Goal: Task Accomplishment & Management: Manage account settings

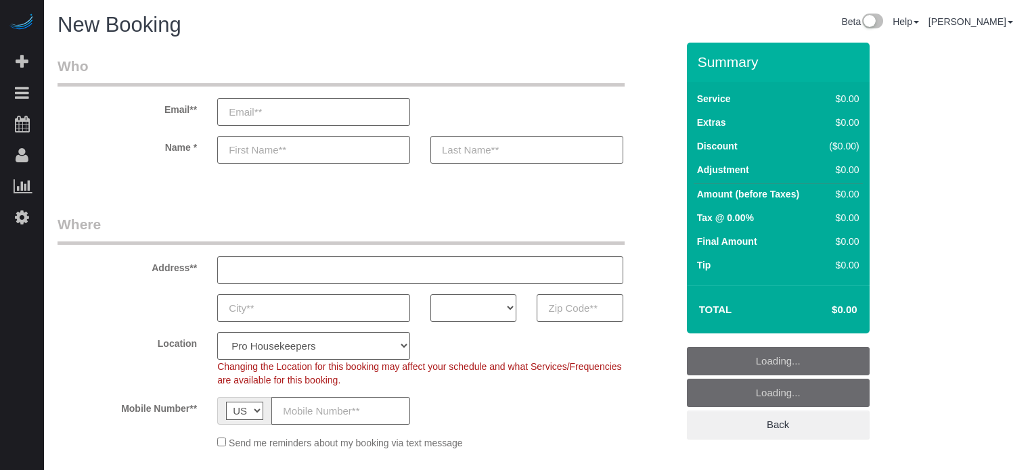
select select "4"
select select "number:9"
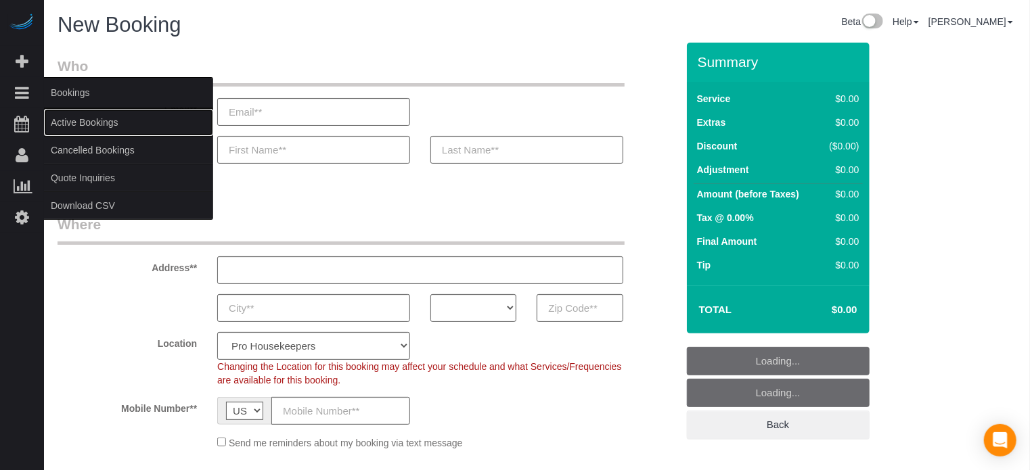
click at [69, 120] on link "Active Bookings" at bounding box center [128, 122] width 169 height 27
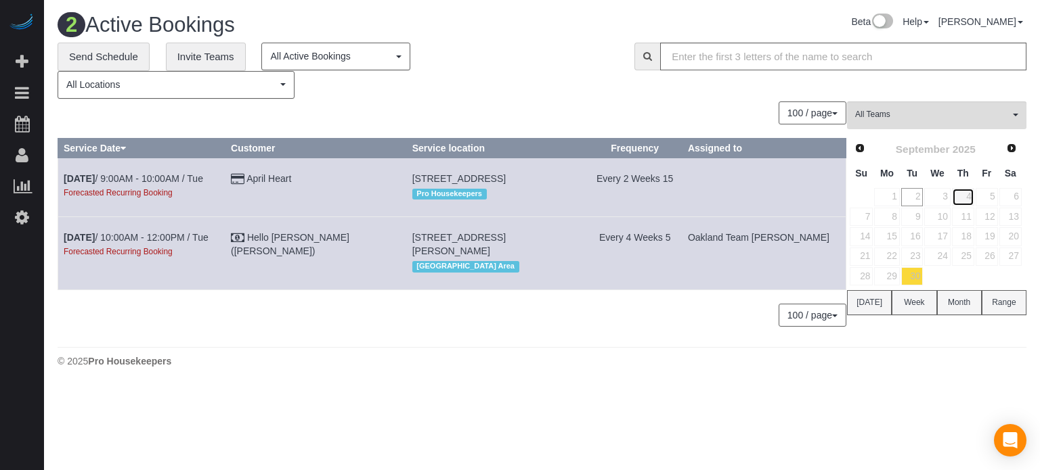
click at [964, 191] on link "4" at bounding box center [963, 197] width 22 height 18
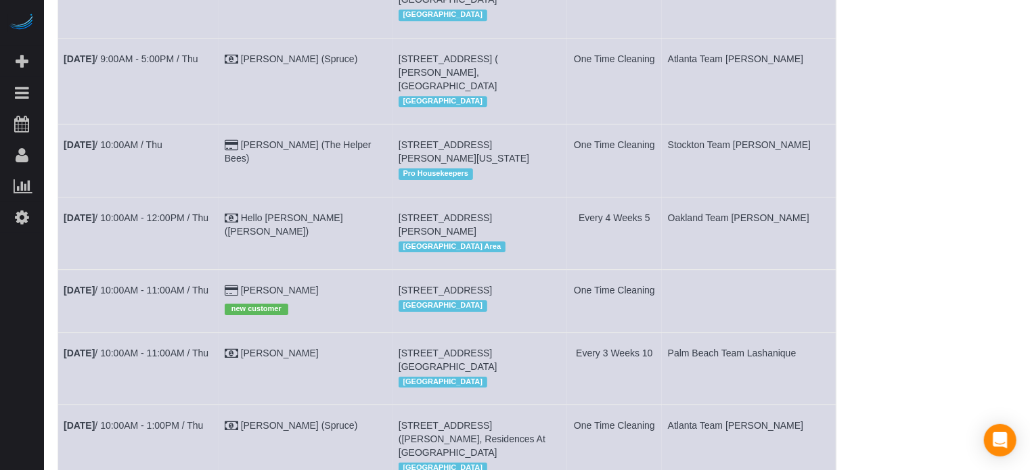
scroll to position [2301, 0]
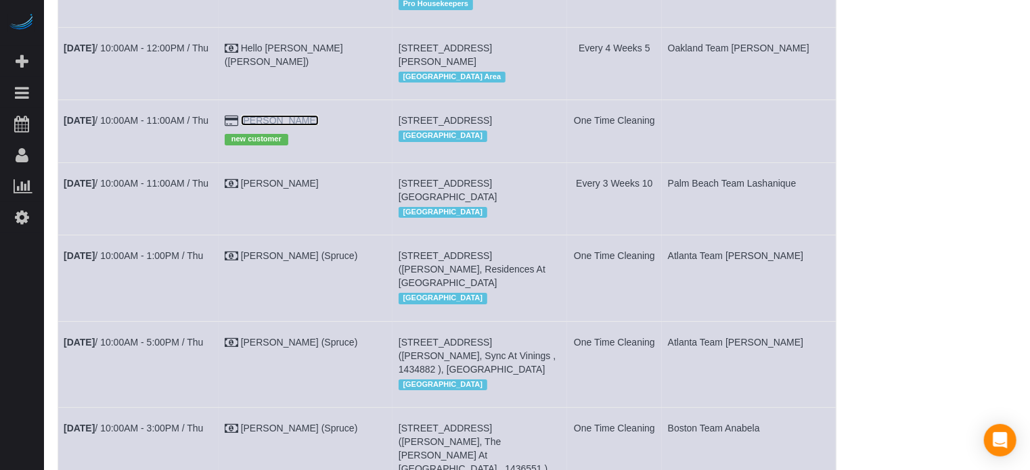
click at [284, 126] on link "[PERSON_NAME]" at bounding box center [280, 120] width 78 height 11
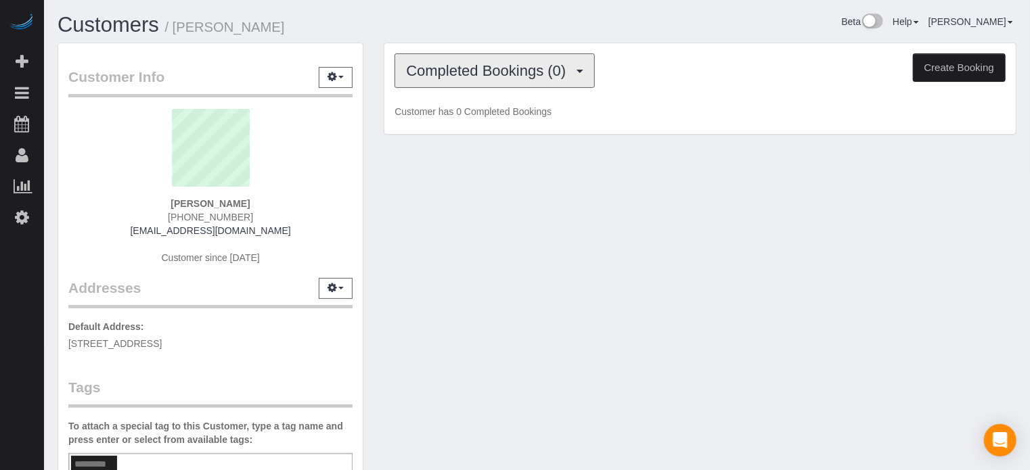
click at [541, 68] on span "Completed Bookings (0)" at bounding box center [489, 70] width 166 height 17
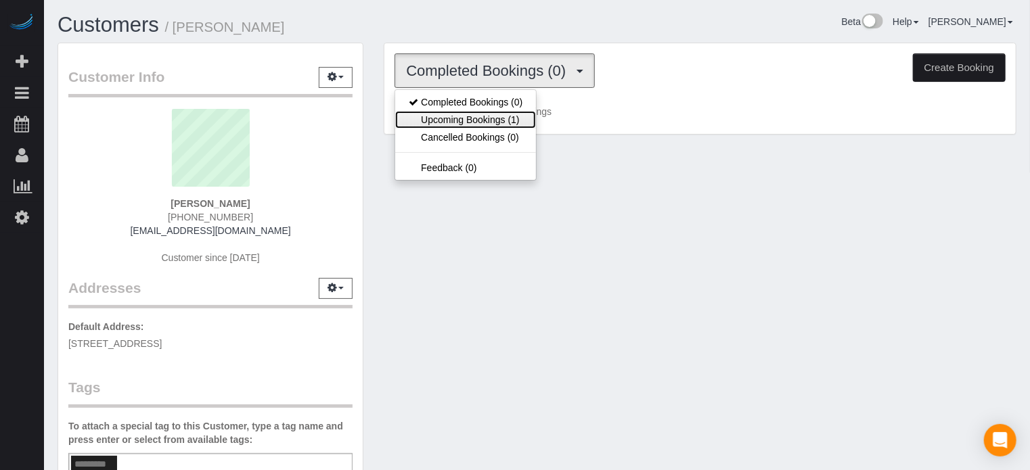
click at [528, 120] on link "Upcoming Bookings (1)" at bounding box center [465, 120] width 141 height 18
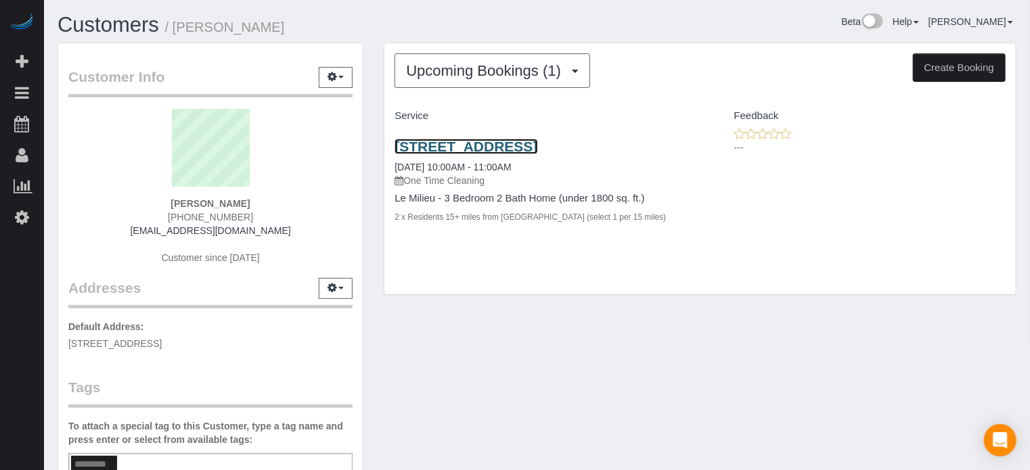
click at [537, 142] on link "2715 Lexington Park Dr, Spring, TX 77373" at bounding box center [466, 147] width 143 height 16
click at [483, 142] on link "2715 Lexington Park Dr, Spring, TX 77373" at bounding box center [466, 147] width 143 height 16
click at [506, 146] on link "2715 Lexington Park Dr, Spring, TX 77373" at bounding box center [466, 147] width 143 height 16
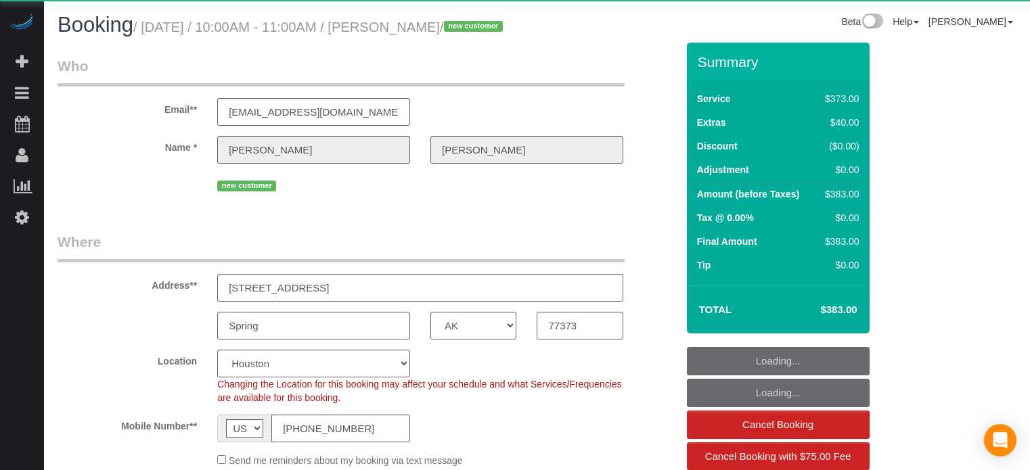
select select "[GEOGRAPHIC_DATA]"
select select "6"
select select "number:9"
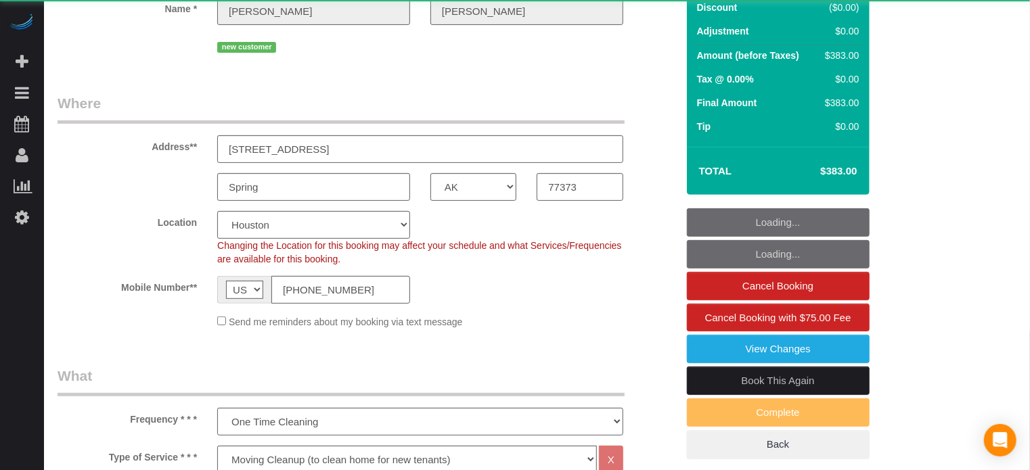
select select "object:795"
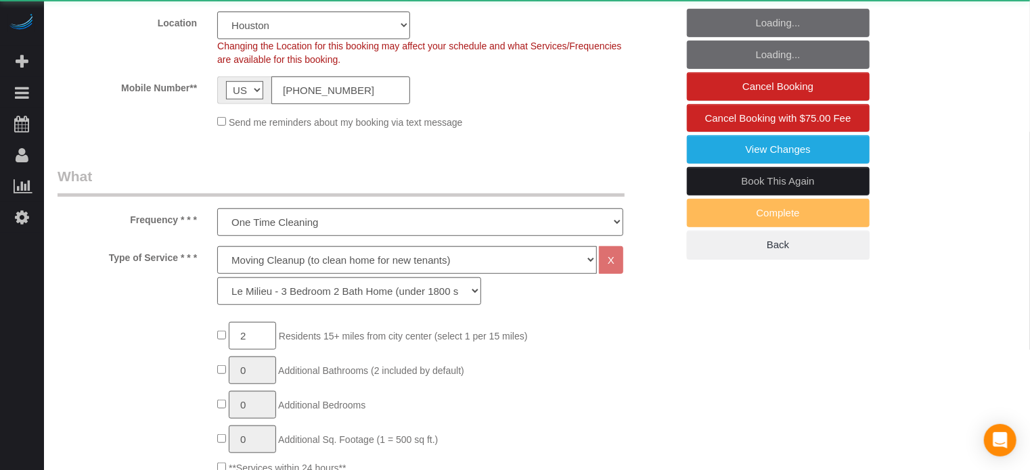
select select "spot24"
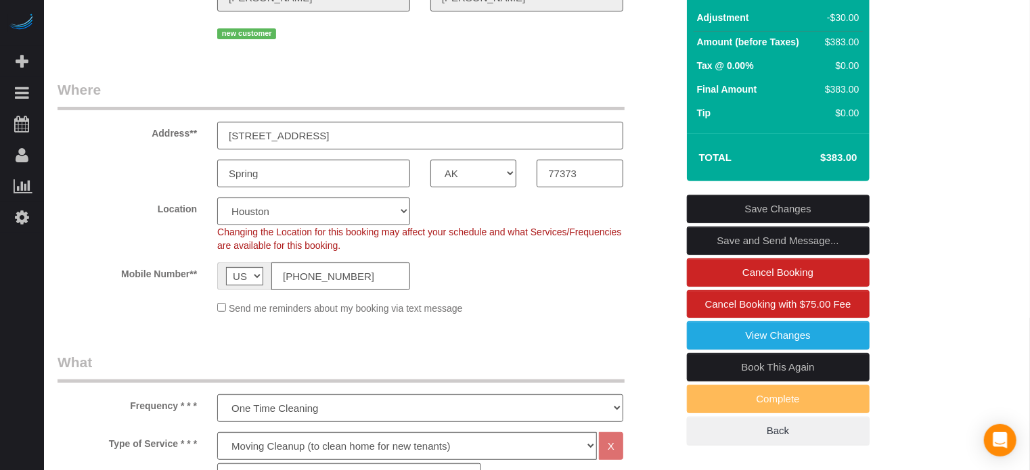
scroll to position [135, 0]
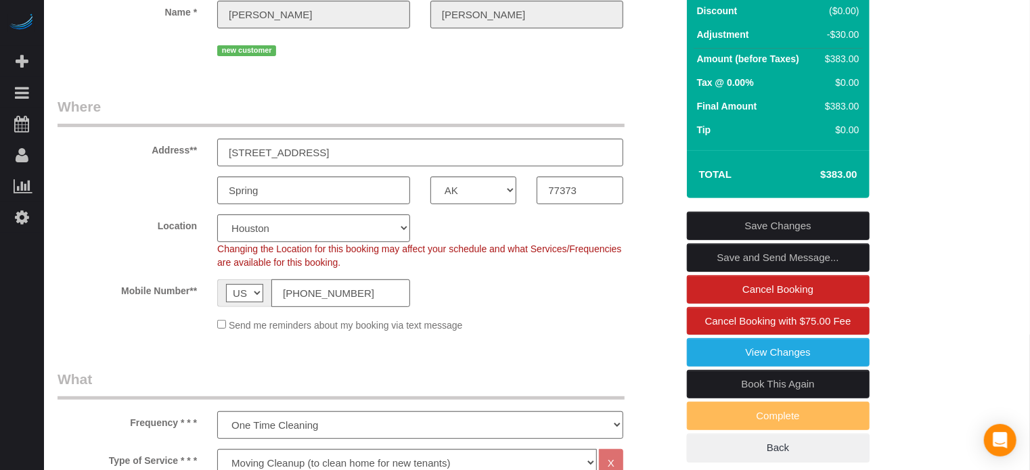
drag, startPoint x: 1012, startPoint y: 351, endPoint x: 1013, endPoint y: 295, distance: 56.2
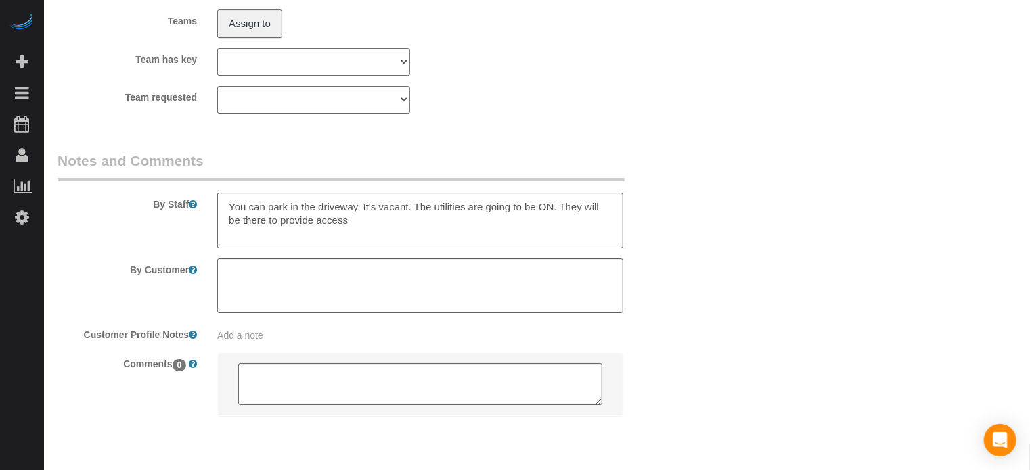
scroll to position [2305, 0]
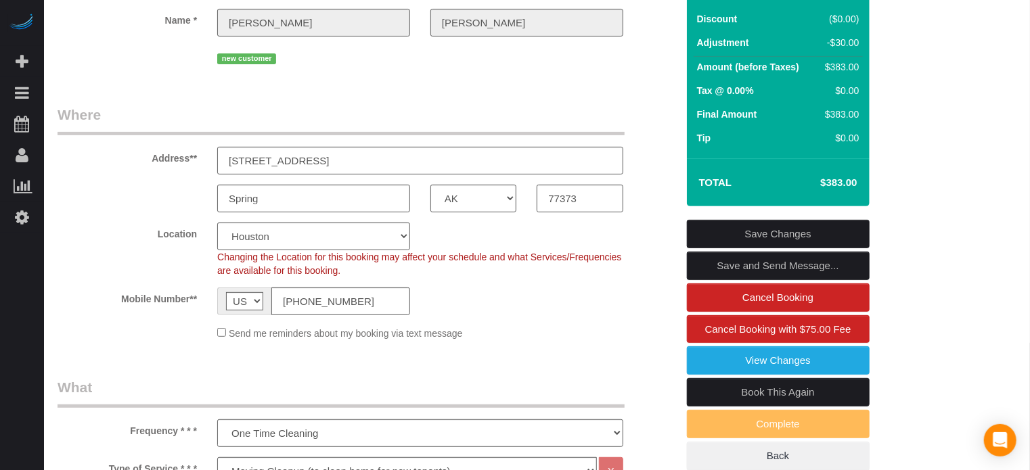
scroll to position [92, 0]
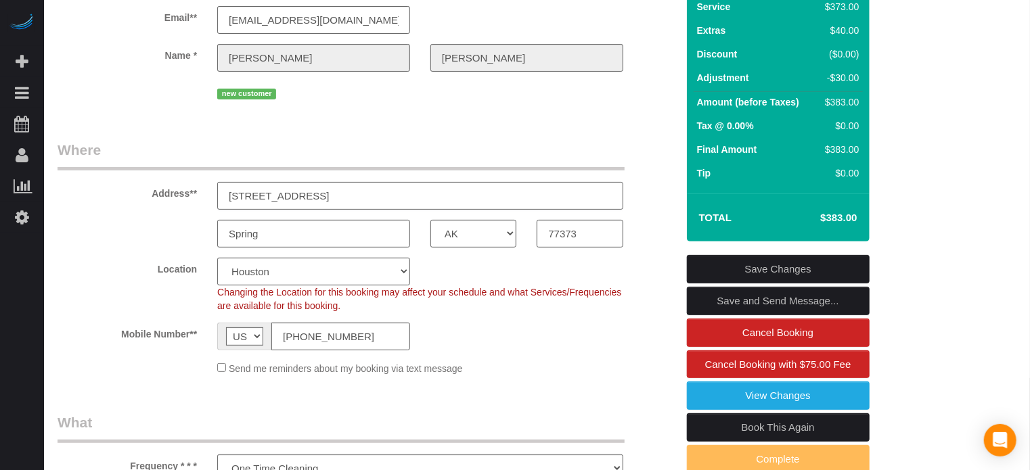
click at [371, 210] on input "[STREET_ADDRESS]" at bounding box center [420, 196] width 406 height 28
paste input "410 Cypresswood Haven, Spring, TX 77373, USA"
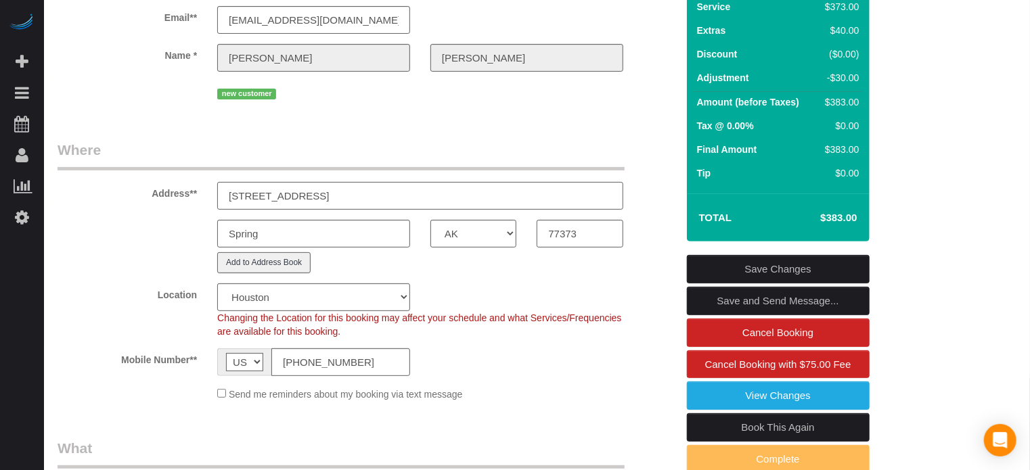
drag, startPoint x: 460, startPoint y: 218, endPoint x: 344, endPoint y: 225, distance: 116.6
click at [344, 210] on input "410 Cypresswood Haven, Spring, TX 77373, USA" at bounding box center [420, 196] width 406 height 28
type input "[STREET_ADDRESS]"
select select "1"
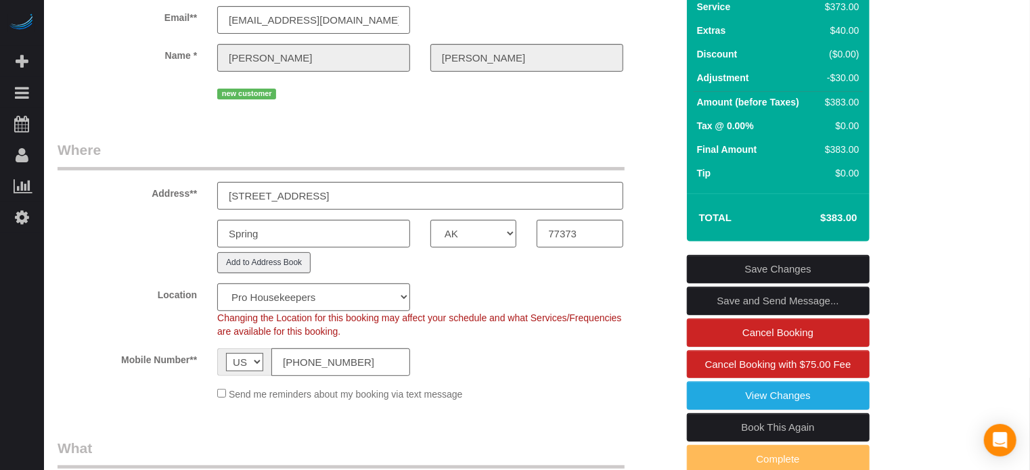
select select "object:812"
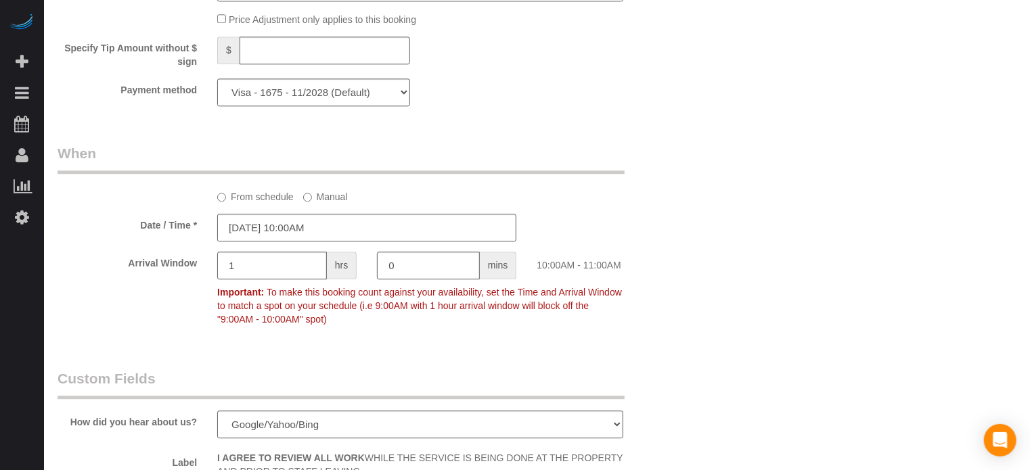
scroll to position [1644, 0]
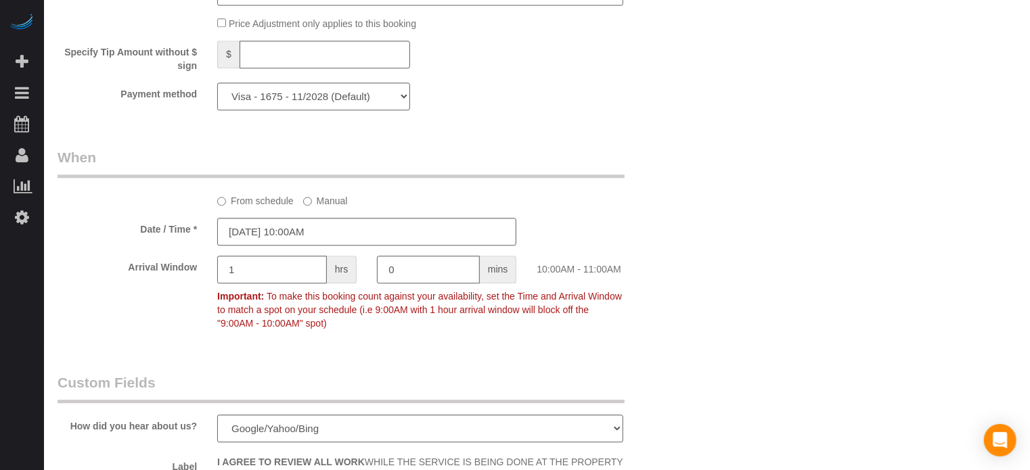
click at [649, 180] on div "From schedule Manual" at bounding box center [367, 178] width 640 height 60
click at [677, 246] on div "Date / Time * 09/04/2025 10:00AM" at bounding box center [367, 232] width 640 height 28
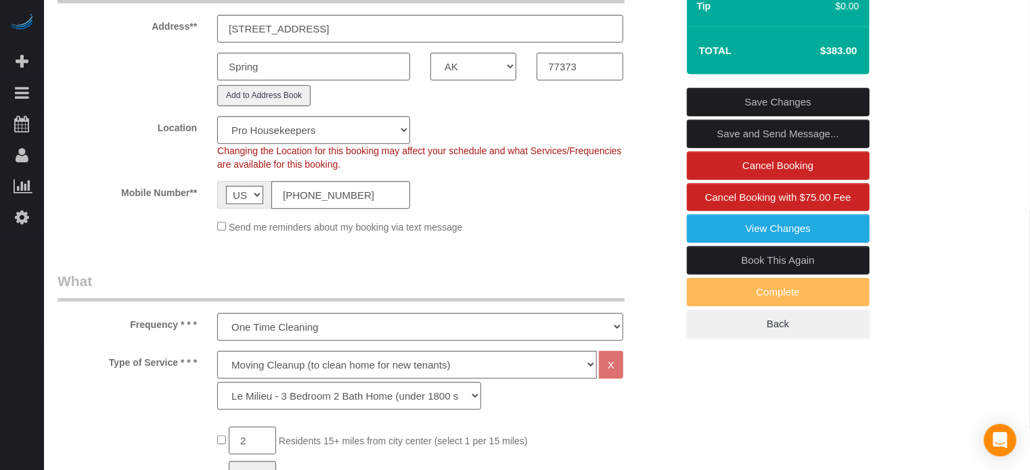
scroll to position [144, 0]
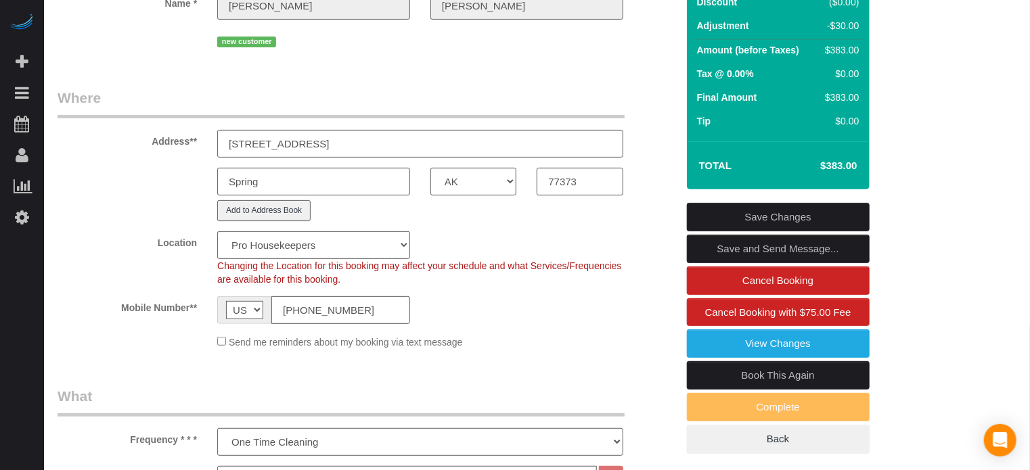
click at [661, 221] on div "Add to Address Book" at bounding box center [367, 210] width 640 height 21
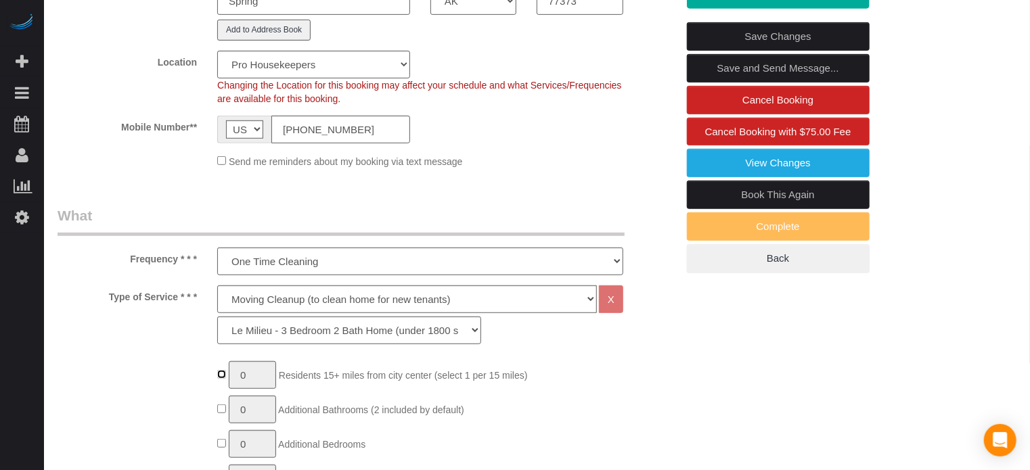
scroll to position [273, 0]
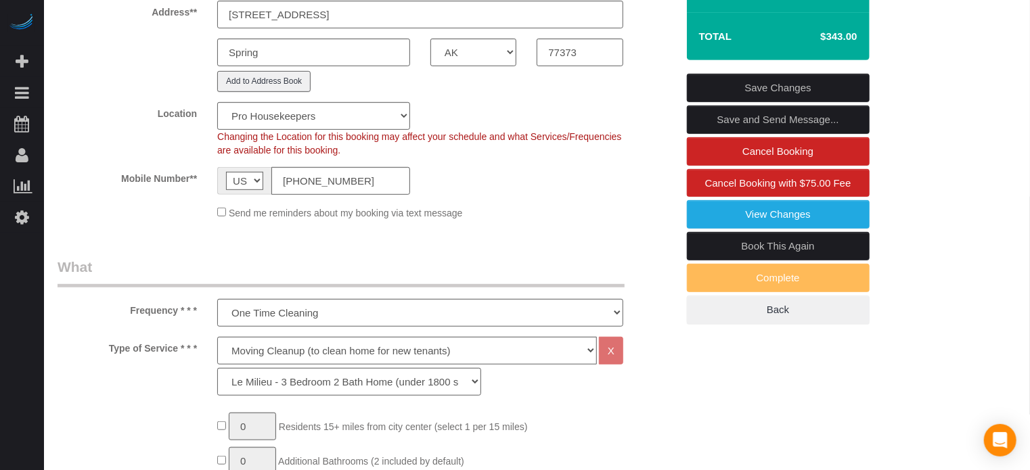
click at [170, 285] on legend "What" at bounding box center [341, 272] width 567 height 30
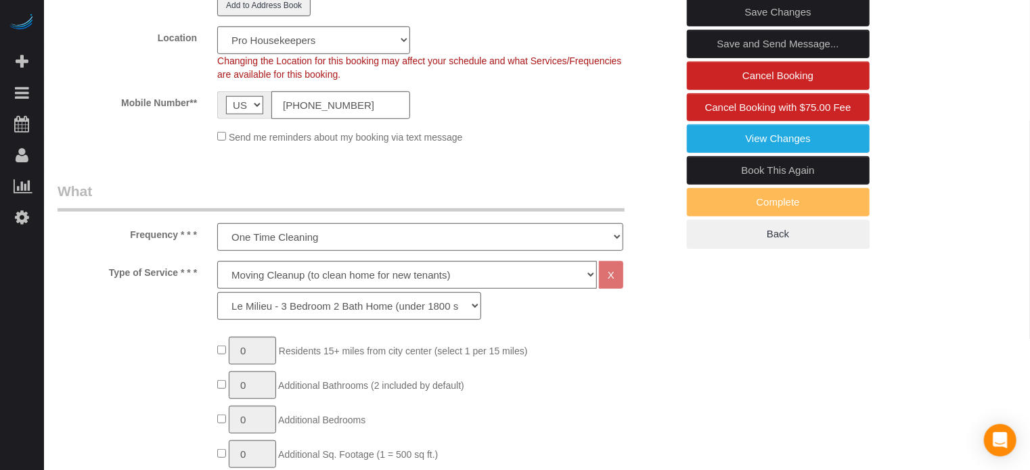
scroll to position [356, 0]
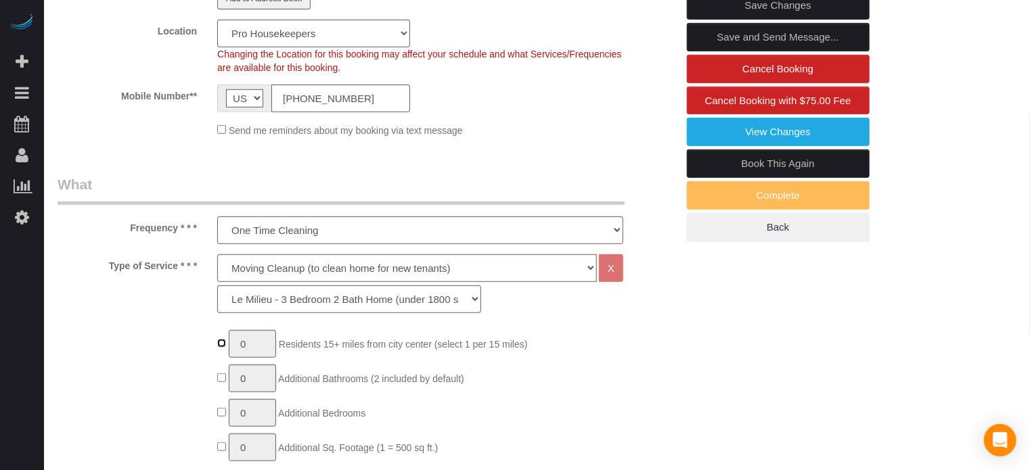
type input "1"
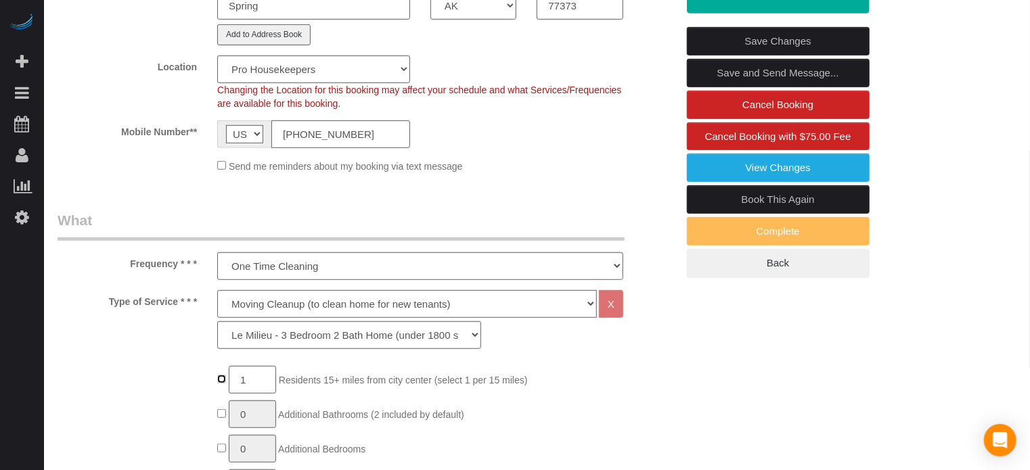
scroll to position [288, 0]
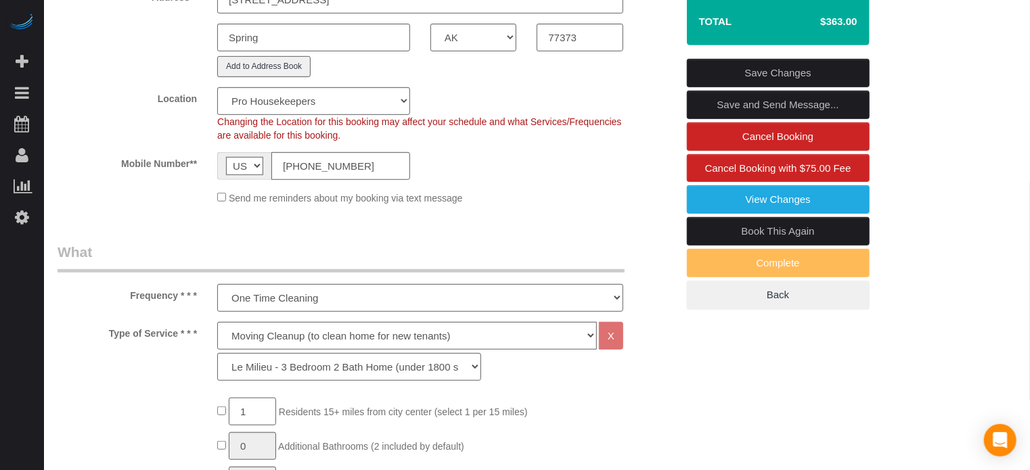
click at [259, 426] on input "1" at bounding box center [252, 412] width 47 height 28
type input "2"
click at [388, 273] on legend "What" at bounding box center [341, 257] width 567 height 30
click at [335, 14] on input "[STREET_ADDRESS]" at bounding box center [420, 0] width 406 height 28
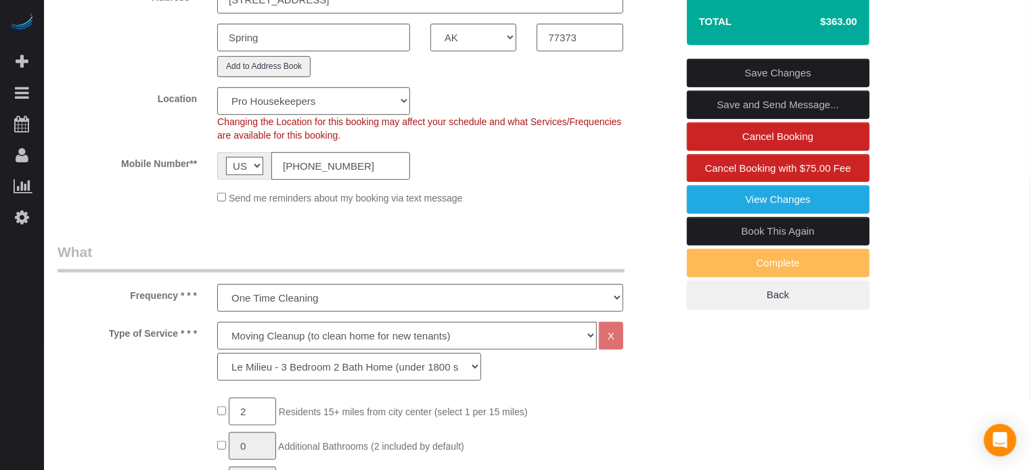
click at [335, 14] on input "[STREET_ADDRESS]" at bounding box center [420, 0] width 406 height 28
click at [556, 205] on div "Send me reminders about my booking via text message" at bounding box center [420, 197] width 426 height 15
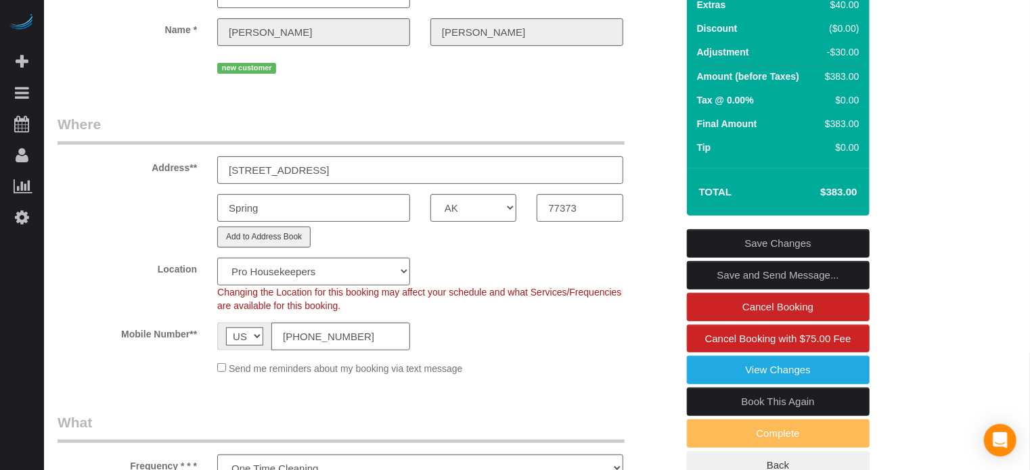
scroll to position [85, 0]
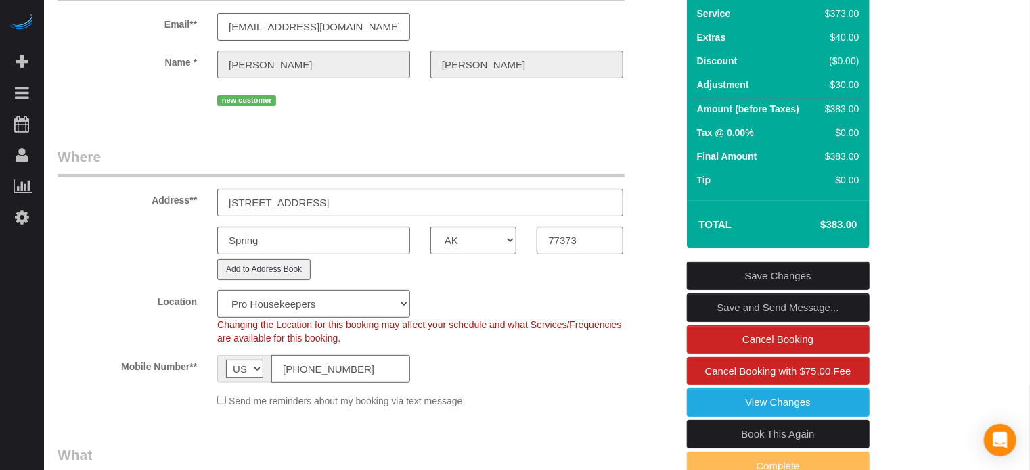
click at [321, 217] on input "[STREET_ADDRESS]" at bounding box center [420, 203] width 406 height 28
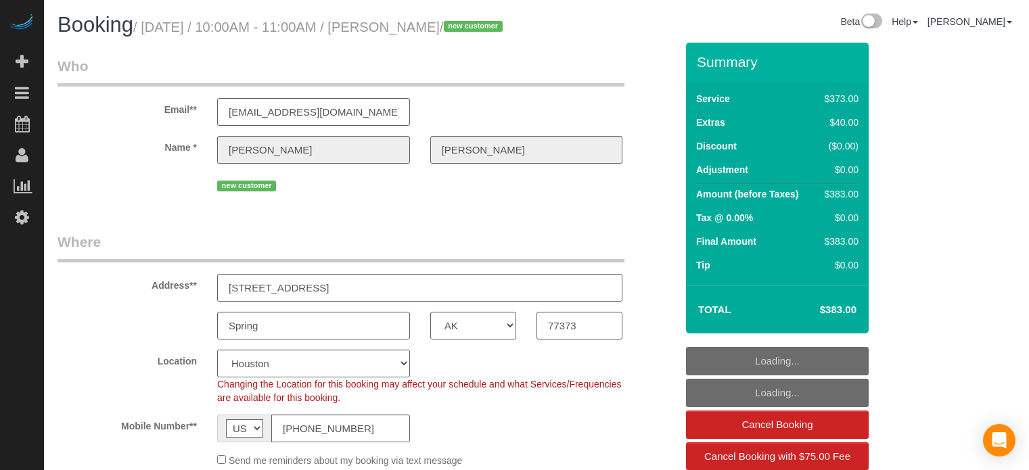
select select "[GEOGRAPHIC_DATA]"
select select "6"
select select "spot1"
select select "number:9"
click at [334, 302] on input "[STREET_ADDRESS]" at bounding box center [420, 288] width 406 height 28
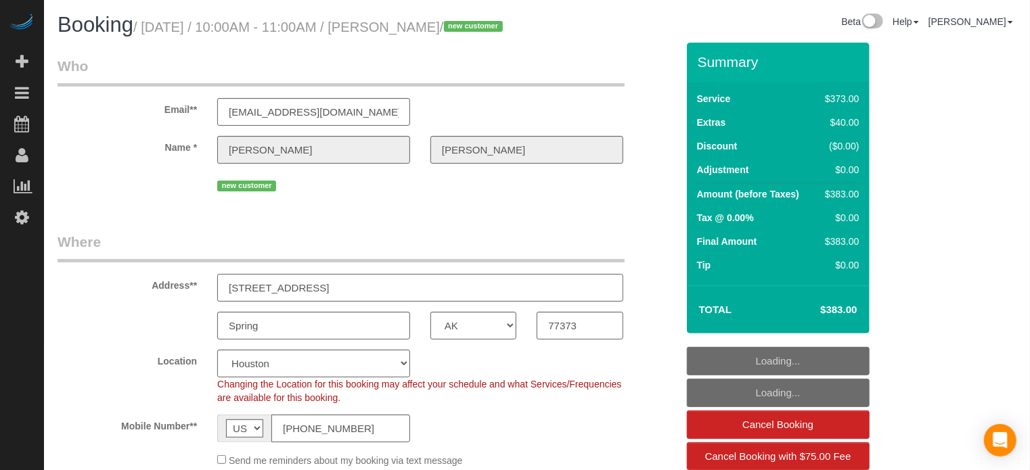
click at [334, 302] on input "[STREET_ADDRESS]" at bounding box center [420, 288] width 406 height 28
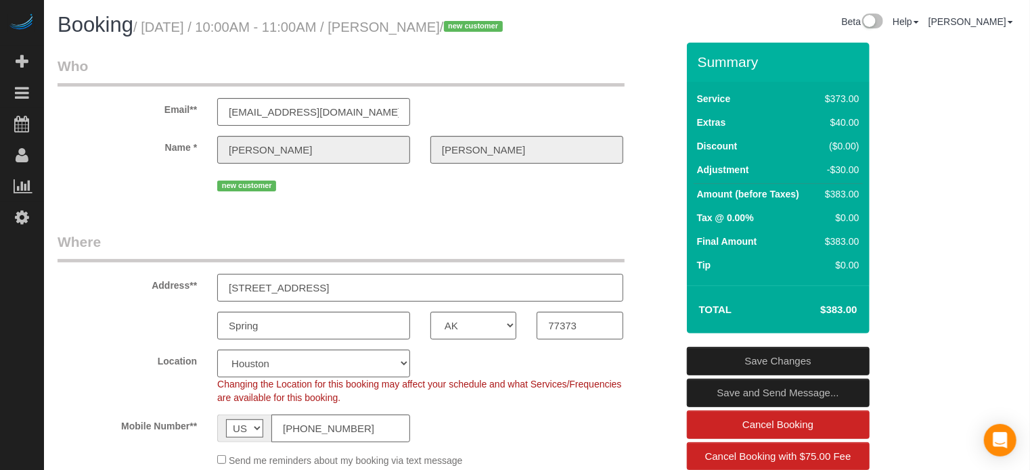
click at [334, 302] on input "[STREET_ADDRESS]" at bounding box center [420, 288] width 406 height 28
paste input "[STREET_ADDRESS]"
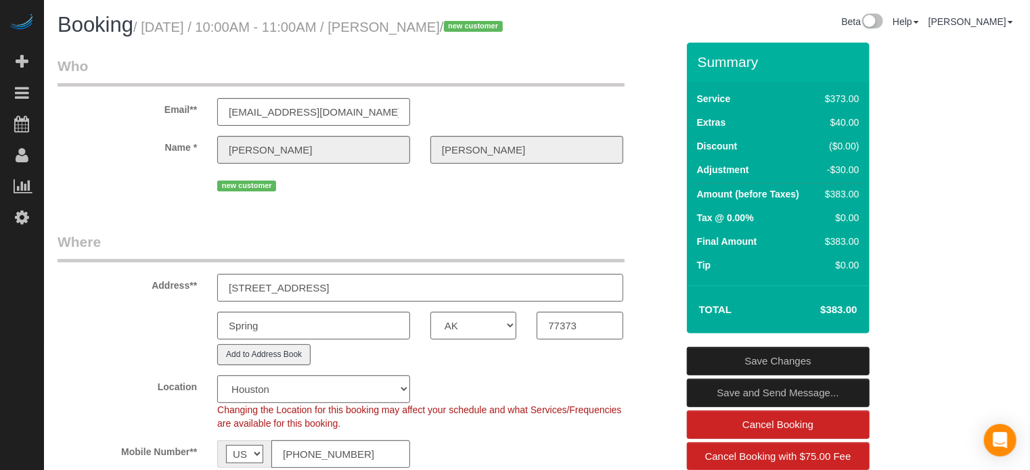
type input "[STREET_ADDRESS]"
click at [162, 289] on div "Address** [STREET_ADDRESS]" at bounding box center [367, 267] width 640 height 70
select select "1"
select select "object:812"
click at [385, 403] on select "Pro Housekeepers [GEOGRAPHIC_DATA] [GEOGRAPHIC_DATA] [GEOGRAPHIC_DATA] [GEOGRAP…" at bounding box center [313, 390] width 193 height 28
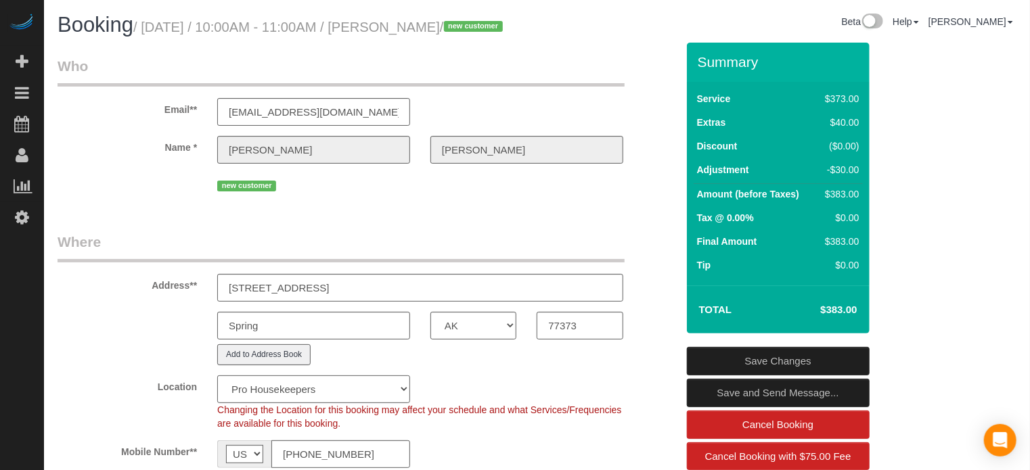
select select "15"
click at [217, 399] on select "Pro Housekeepers [GEOGRAPHIC_DATA] [GEOGRAPHIC_DATA] [GEOGRAPHIC_DATA] [GEOGRAP…" at bounding box center [313, 390] width 193 height 28
select select "object:1263"
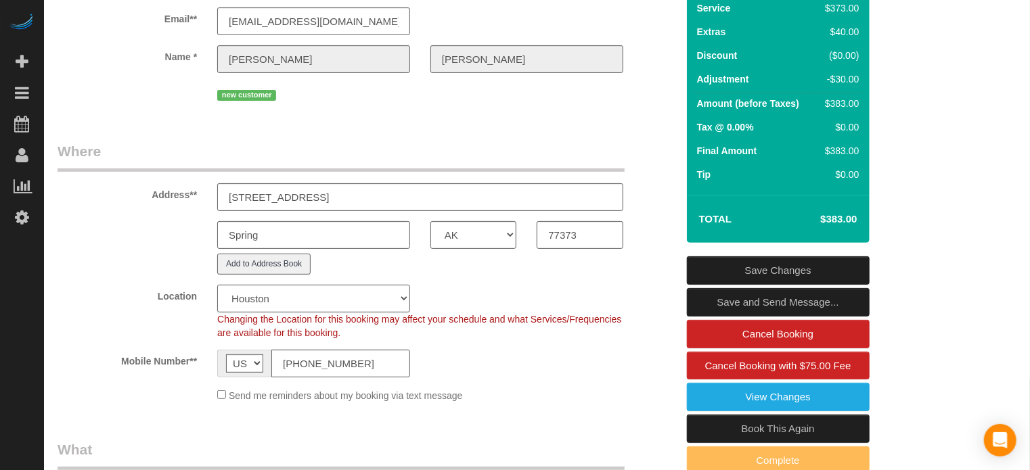
scroll to position [68, 0]
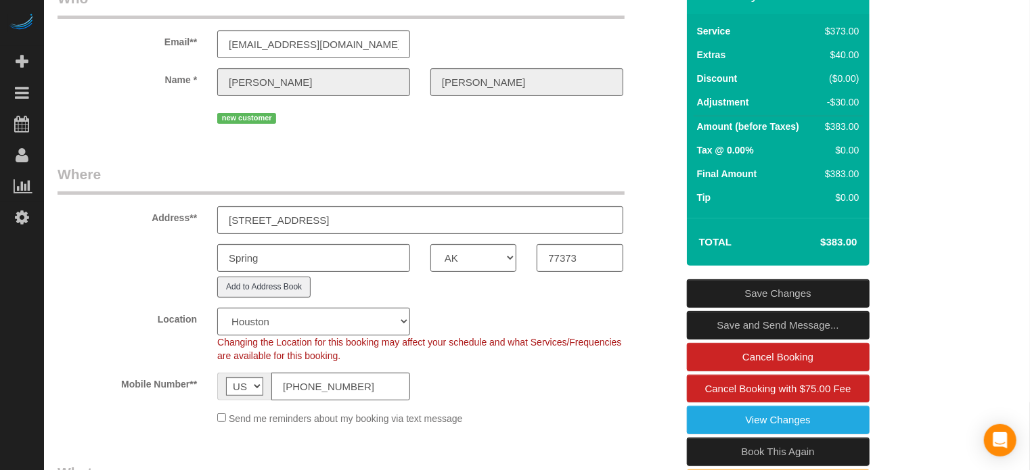
click at [743, 308] on link "Save Changes" at bounding box center [778, 294] width 183 height 28
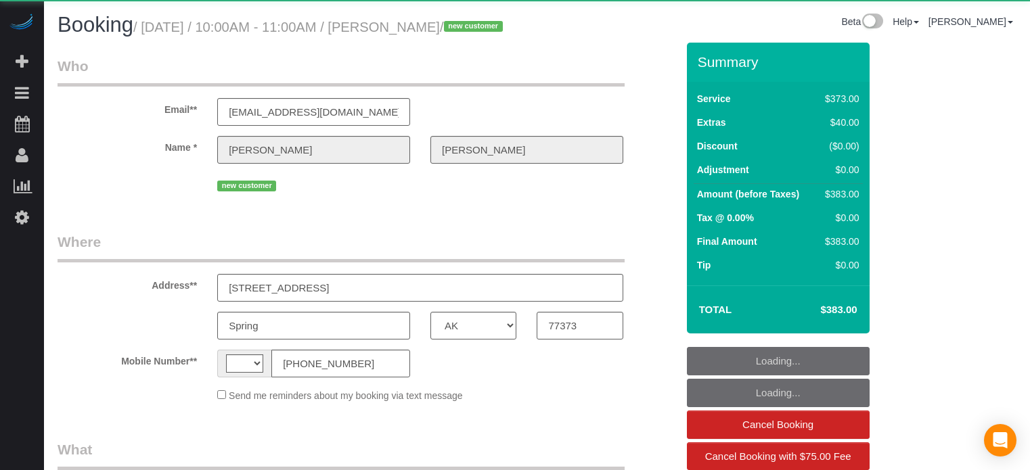
select select "[GEOGRAPHIC_DATA]"
select select "string:US"
select select "object:666"
select select "6"
select select "spot1"
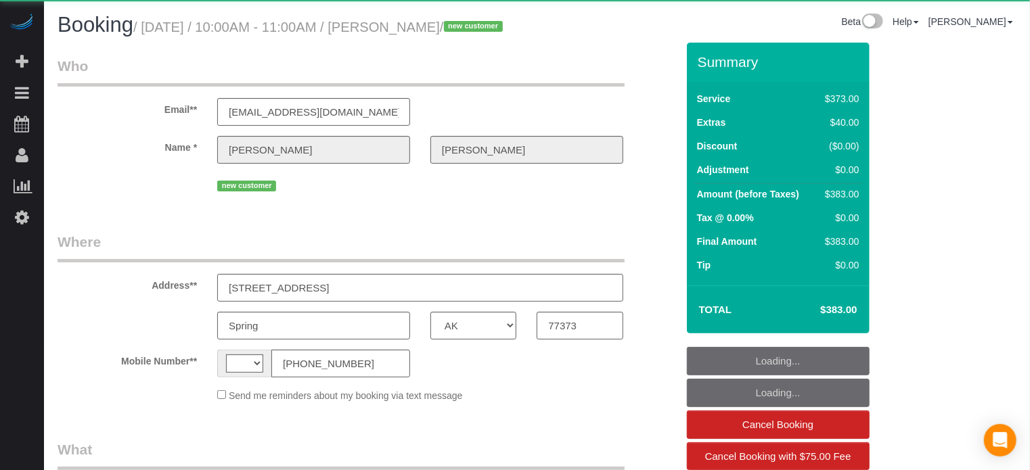
select select "number:9"
